Goal: Navigation & Orientation: Go to known website

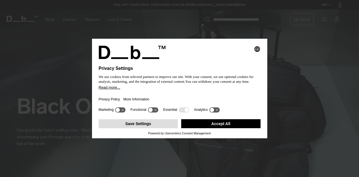
click at [149, 127] on button "Save Settings" at bounding box center [138, 123] width 79 height 9
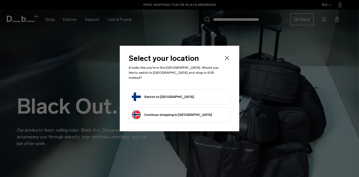
click at [224, 61] on icon "Close" at bounding box center [227, 58] width 7 height 7
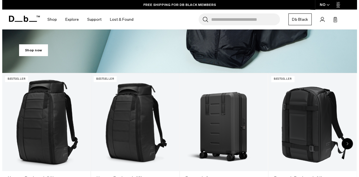
scroll to position [175, 0]
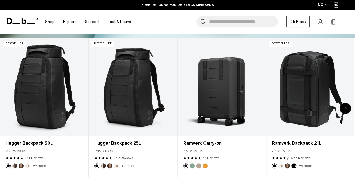
click at [326, 5] on icon "button" at bounding box center [326, 5] width 3 height 2
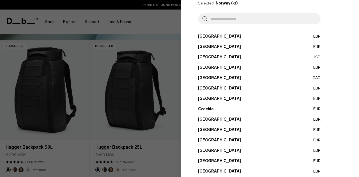
scroll to position [42, 0]
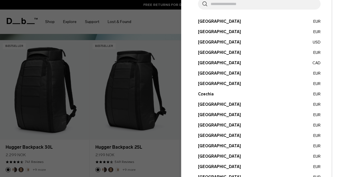
click at [205, 126] on button "Finland EUR" at bounding box center [259, 125] width 123 height 6
